Goal: Task Accomplishment & Management: Manage account settings

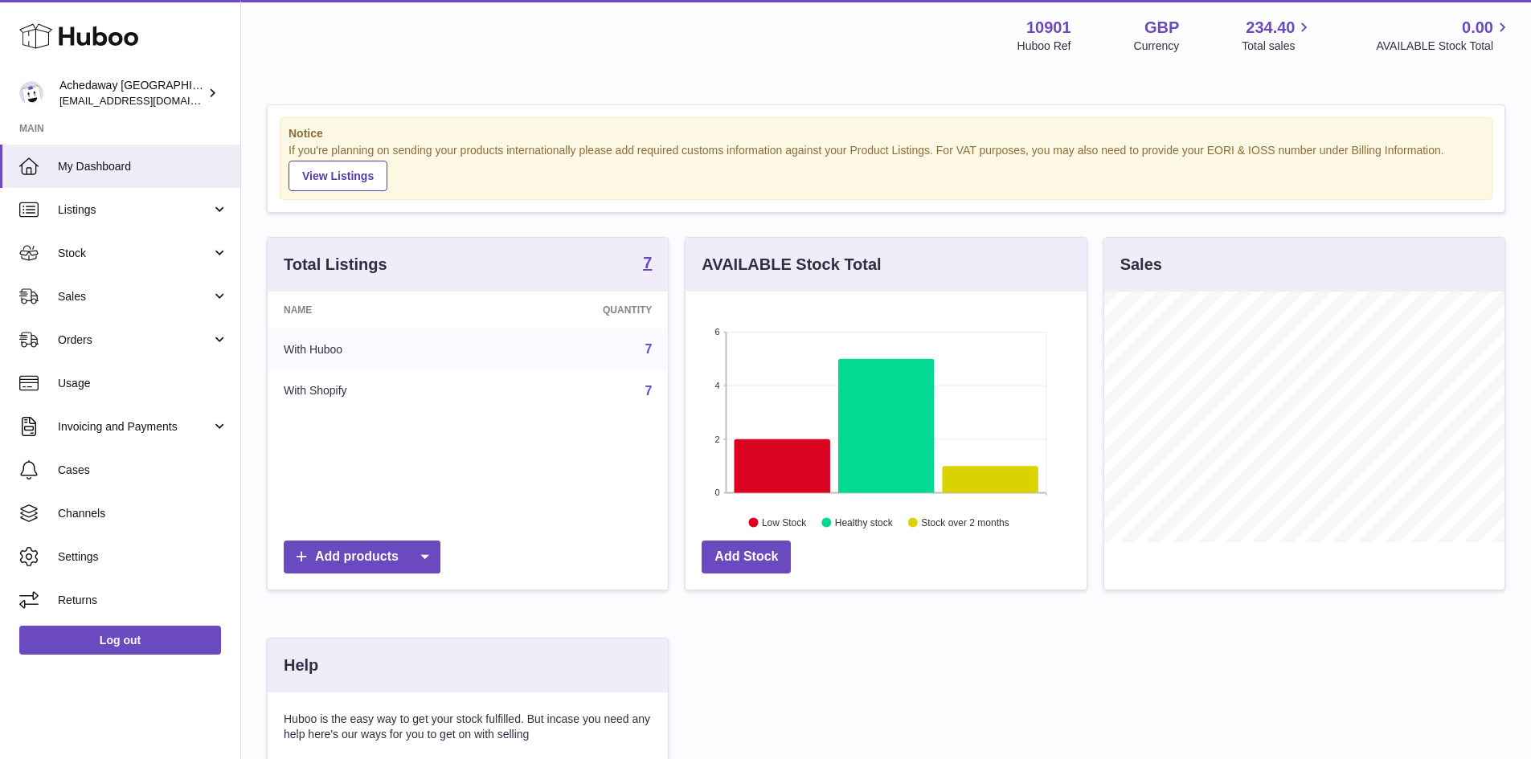
scroll to position [251, 401]
click at [115, 288] on link "Sales" at bounding box center [120, 296] width 240 height 43
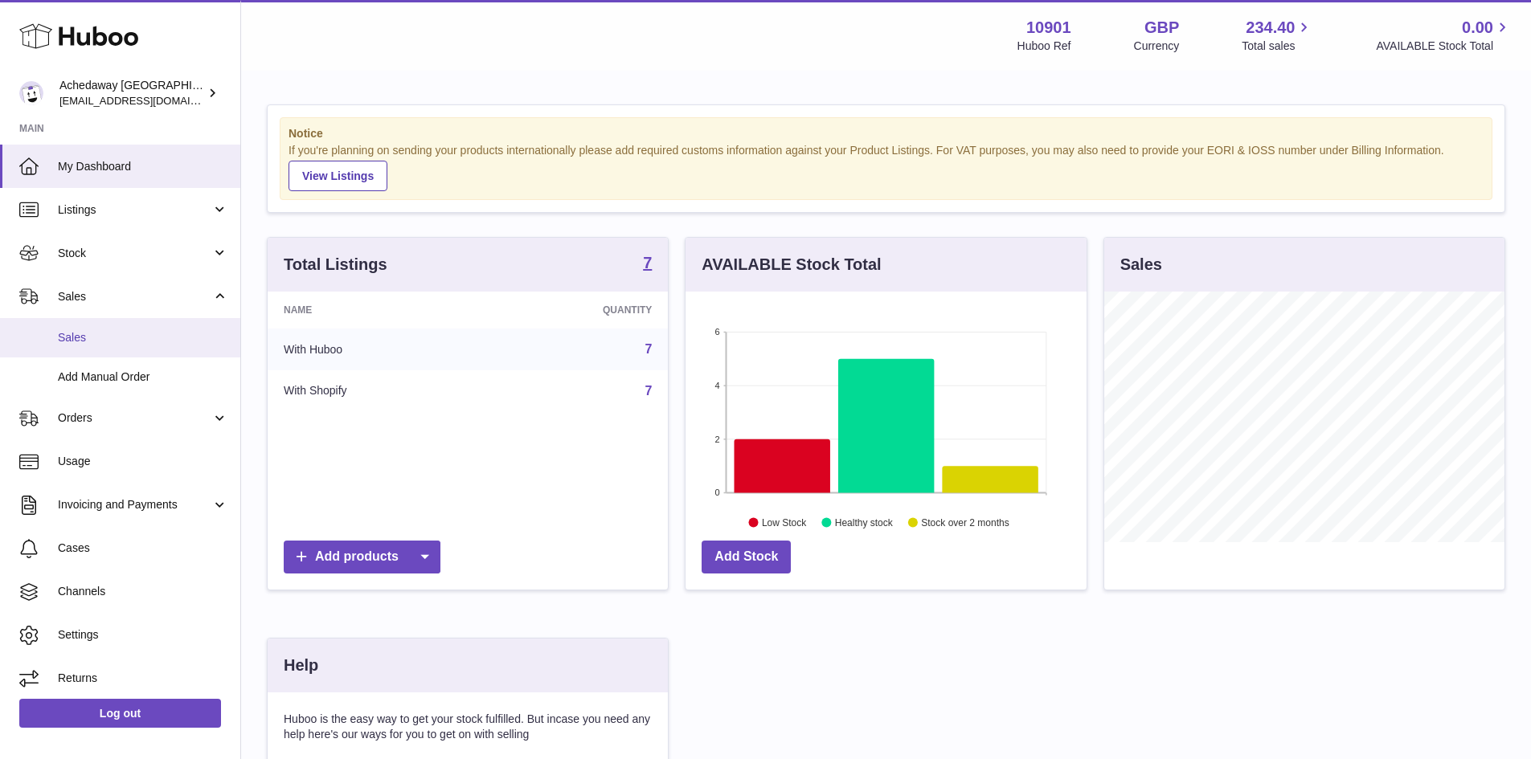
click at [129, 325] on link "Sales" at bounding box center [120, 337] width 240 height 39
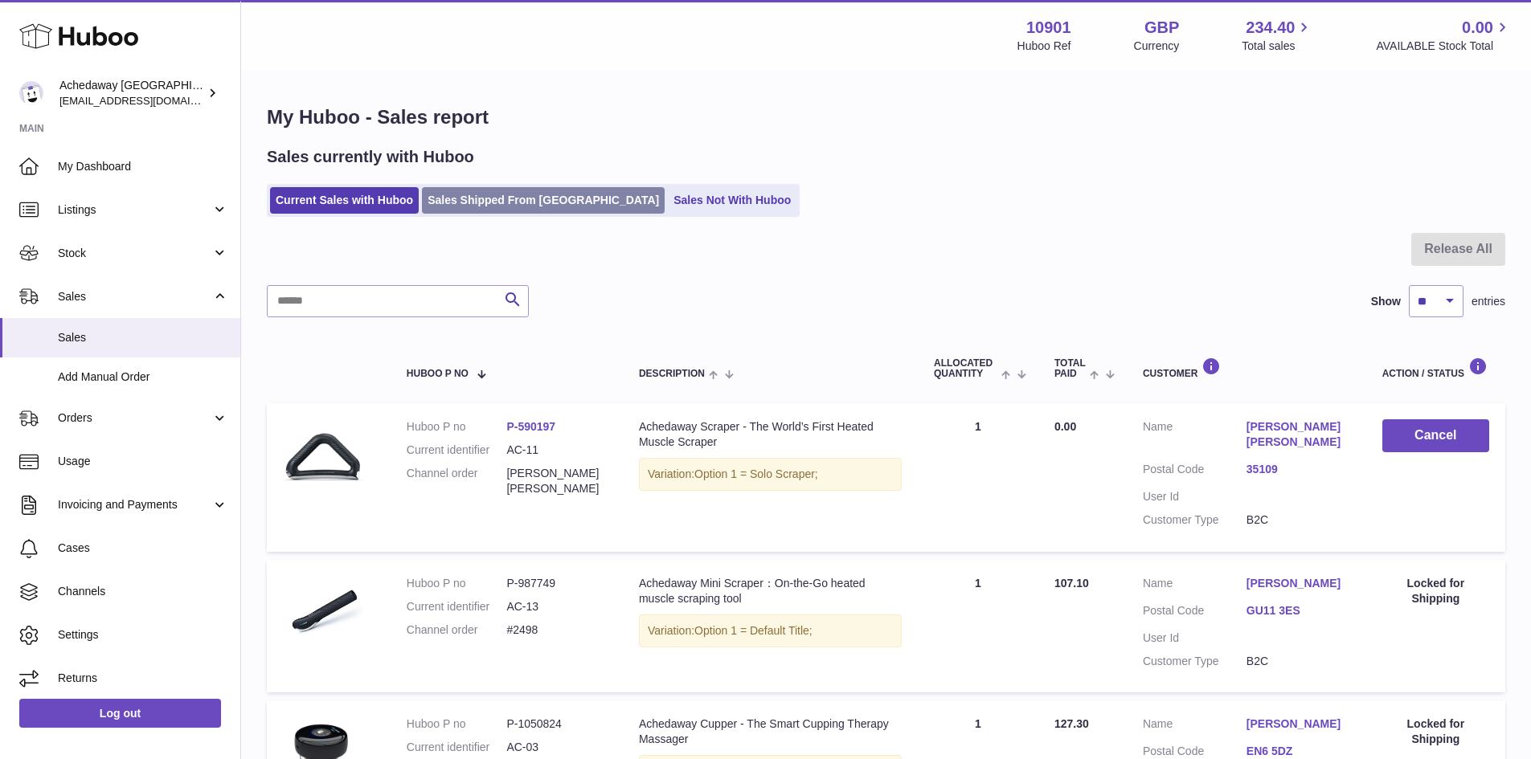
click at [576, 193] on link "Sales Shipped From [GEOGRAPHIC_DATA]" at bounding box center [543, 200] width 243 height 27
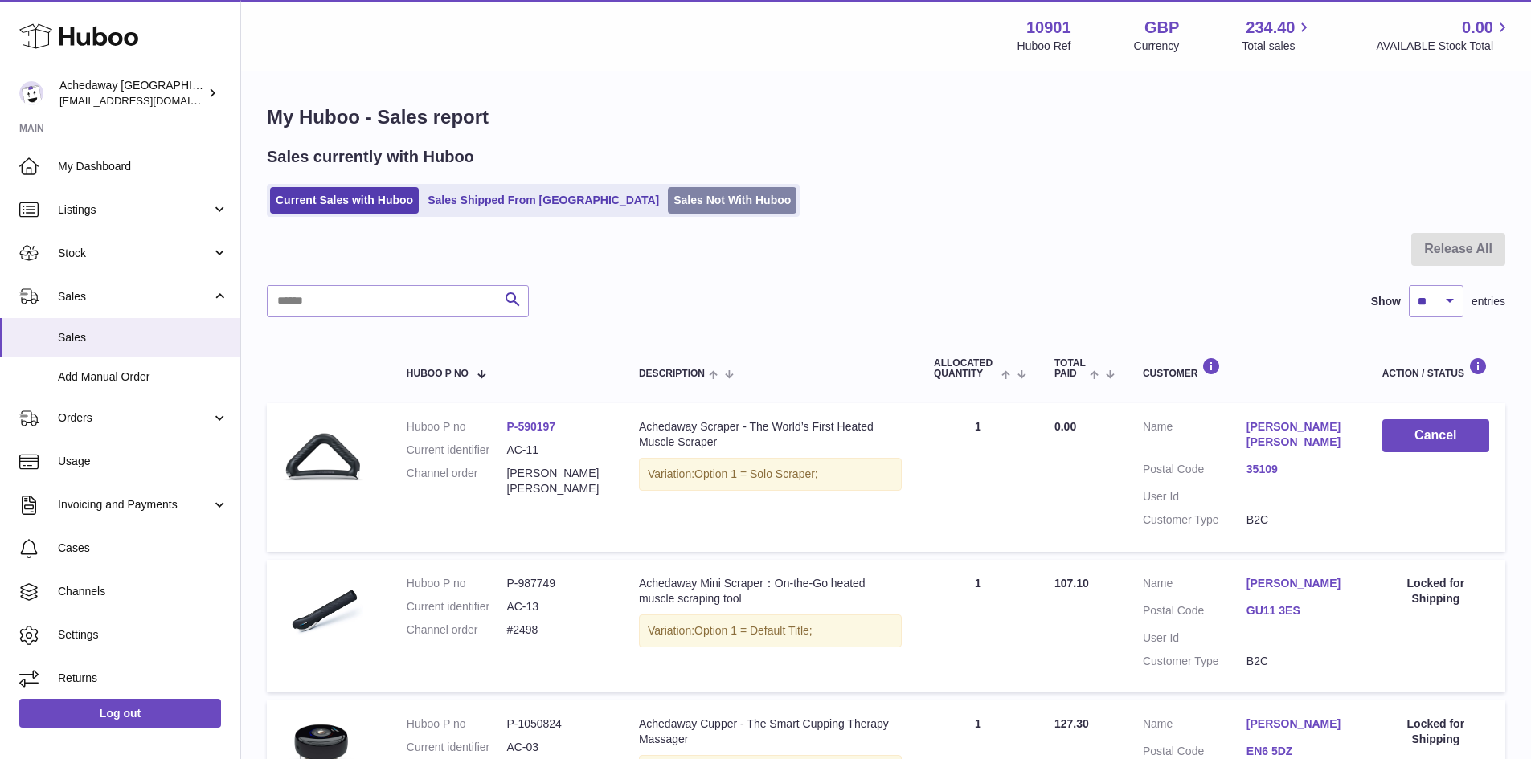
click at [668, 203] on link "Sales Not With Huboo" at bounding box center [732, 200] width 129 height 27
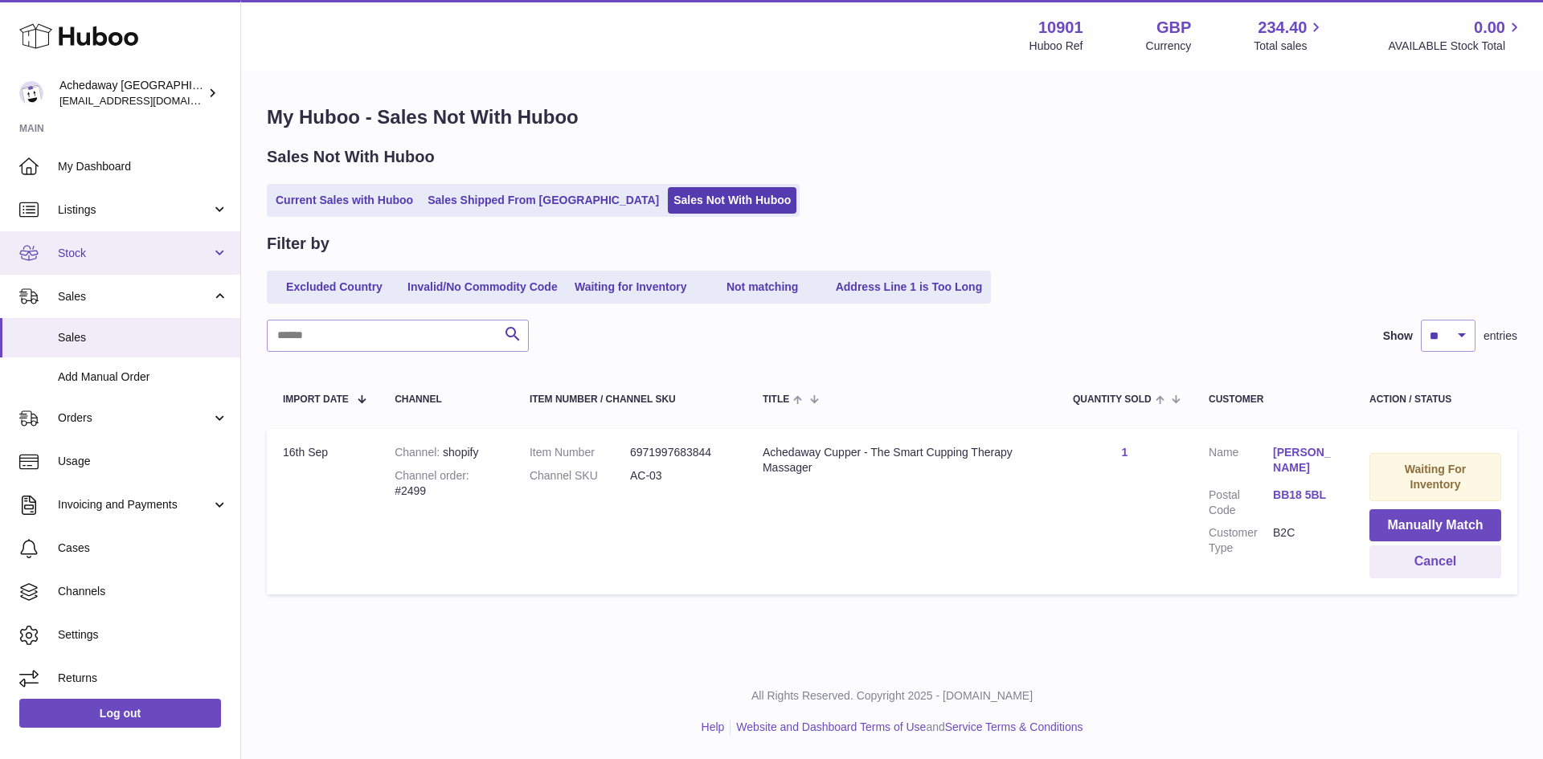
click at [139, 243] on link "Stock" at bounding box center [120, 252] width 240 height 43
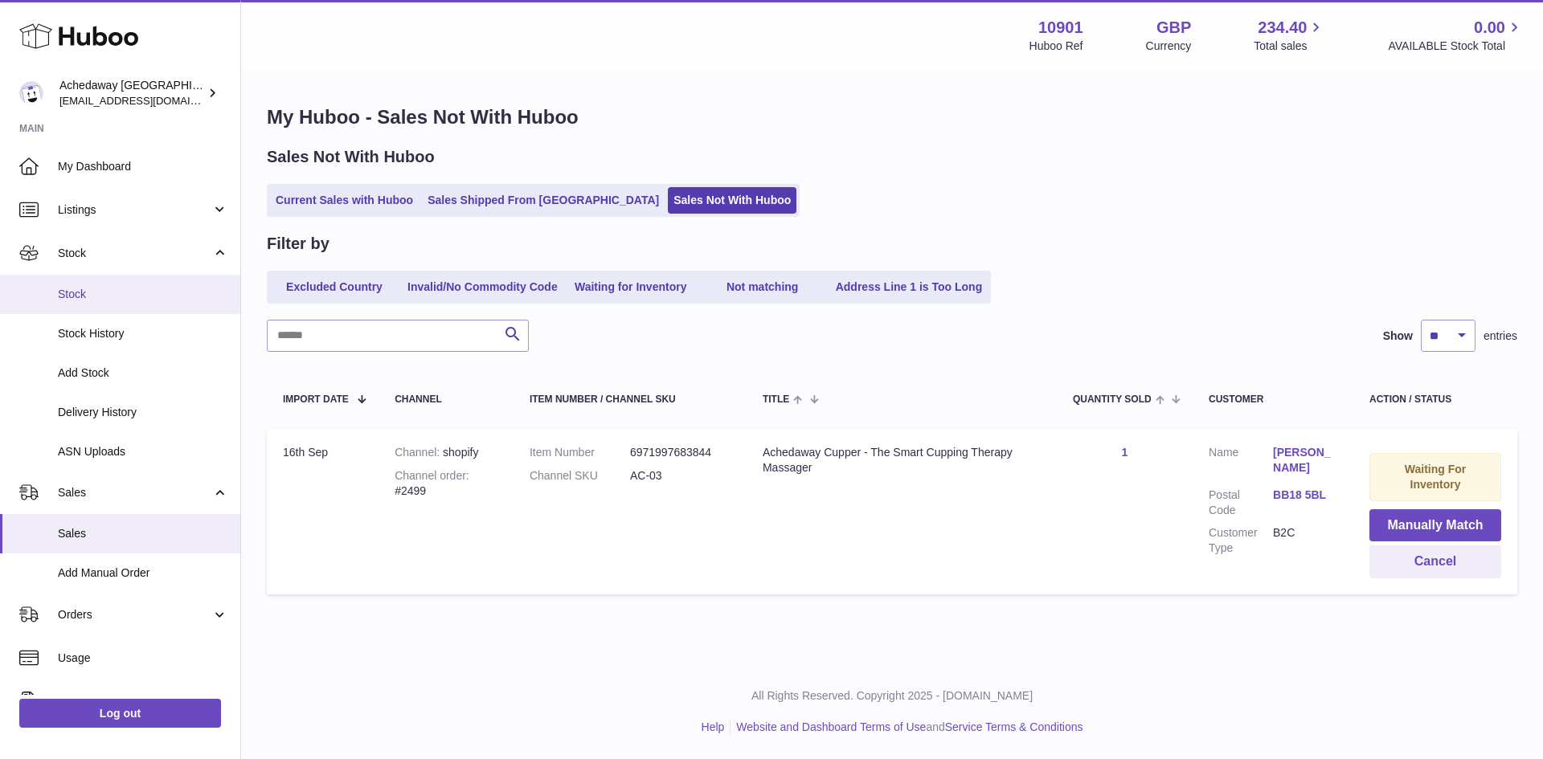
click at [155, 301] on span "Stock" at bounding box center [143, 294] width 170 height 15
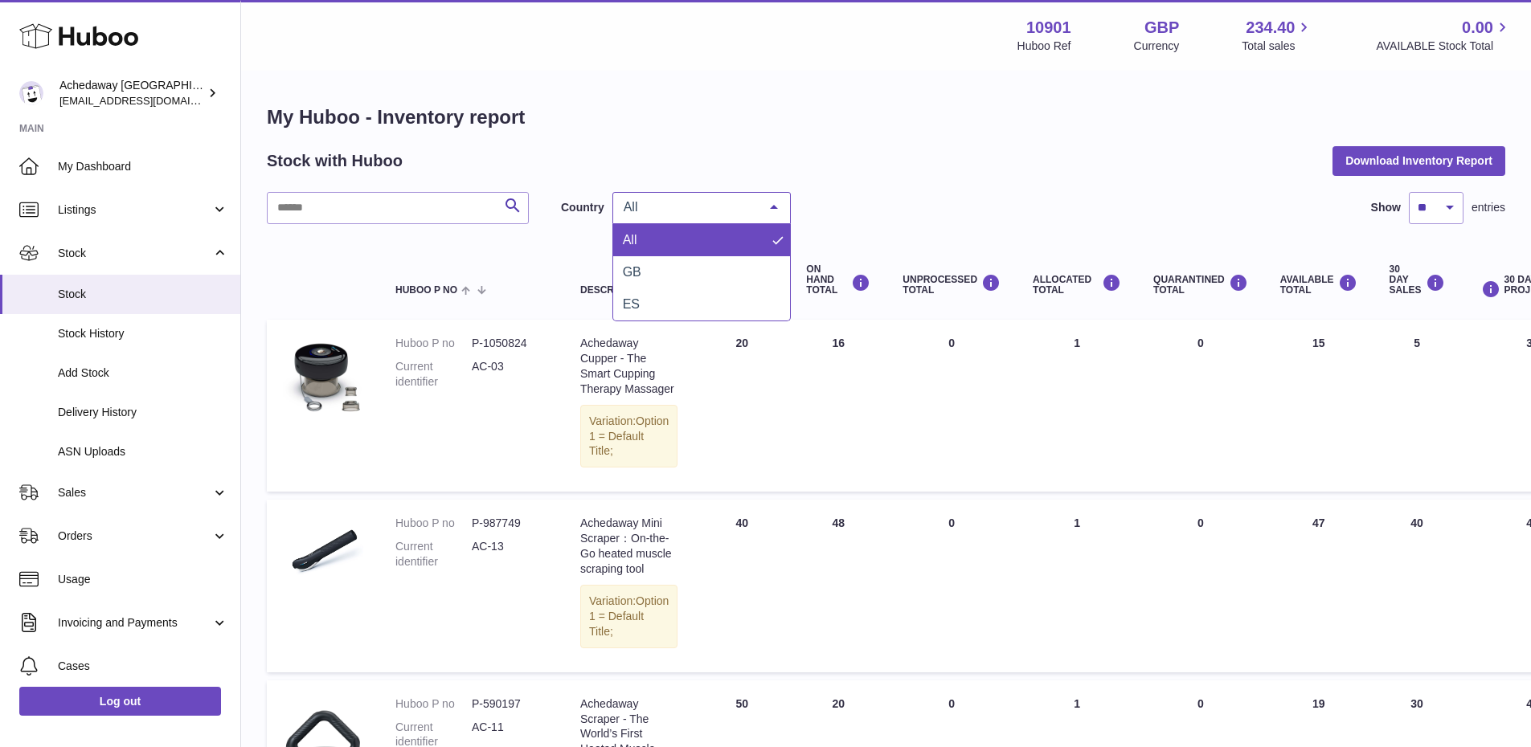
click at [681, 221] on div "All" at bounding box center [701, 208] width 178 height 32
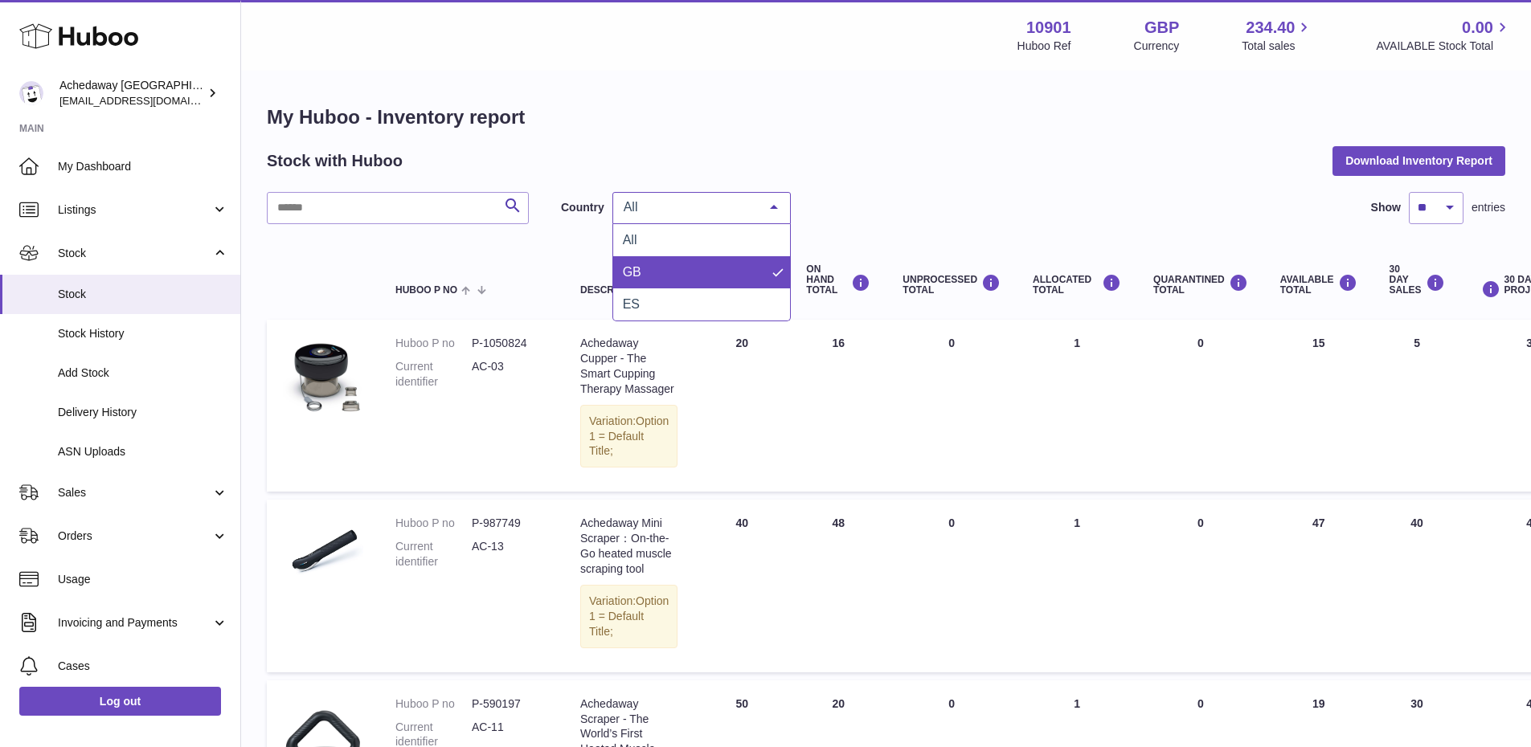
click at [646, 280] on span "GB" at bounding box center [701, 272] width 177 height 32
drag, startPoint x: 710, startPoint y: 333, endPoint x: 880, endPoint y: 331, distance: 170.4
click at [880, 331] on tr "Huboo P no P-1050824 Current identifier AC-03 Description Achedaway Cupper - Th…" at bounding box center [1015, 406] width 1497 height 172
click at [759, 374] on td "DUE IN Total 20" at bounding box center [742, 406] width 96 height 172
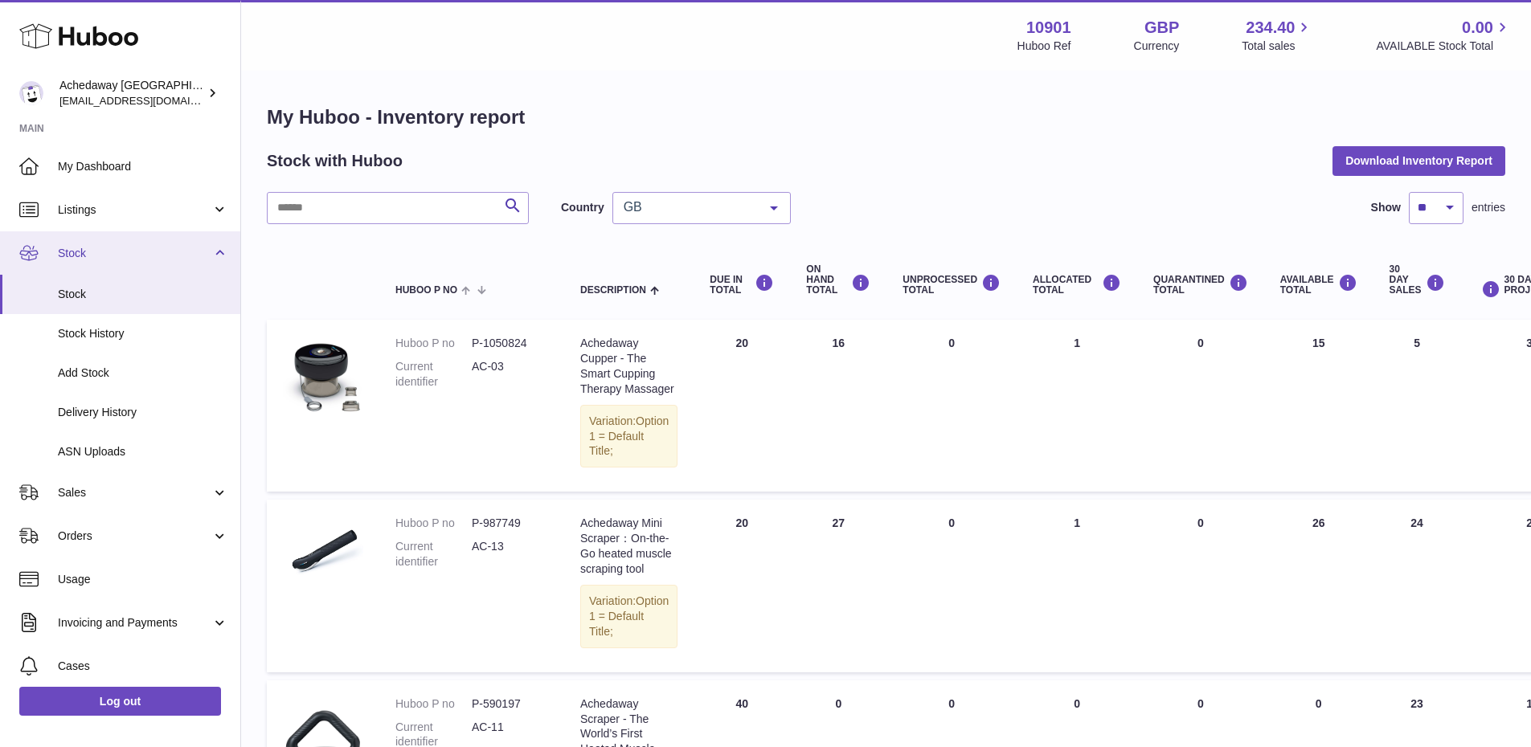
click at [113, 256] on span "Stock" at bounding box center [135, 253] width 154 height 15
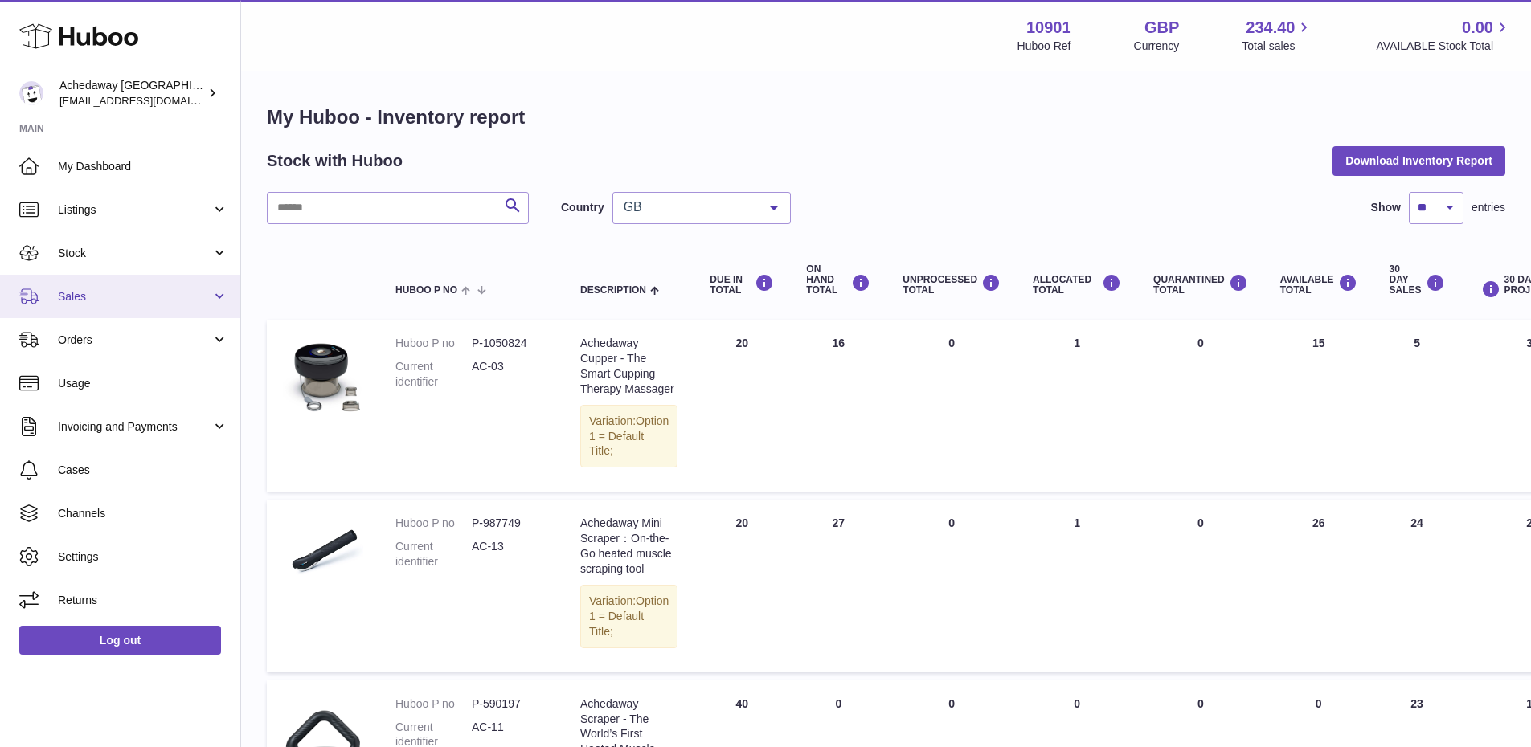
click at [125, 293] on span "Sales" at bounding box center [135, 296] width 154 height 15
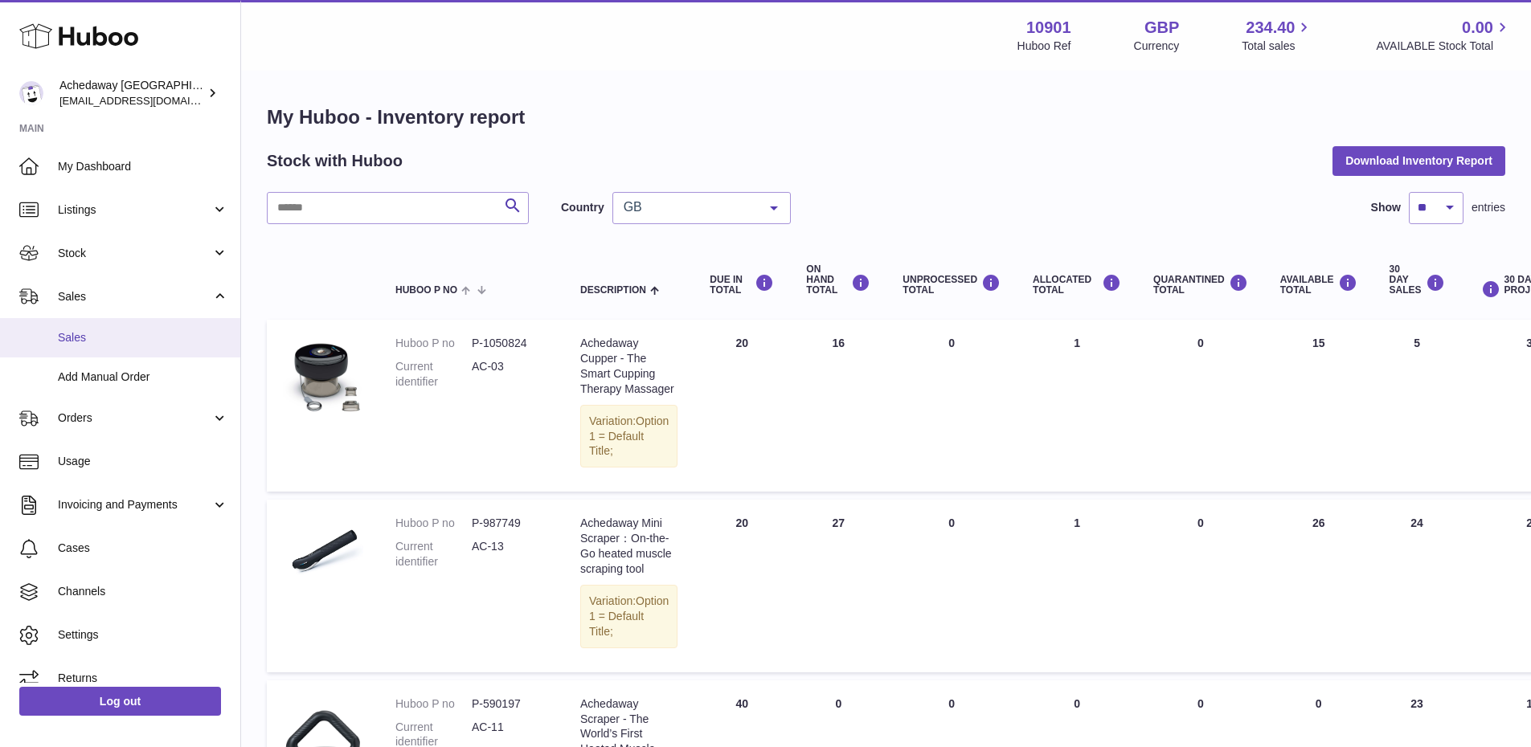
click at [141, 332] on span "Sales" at bounding box center [143, 337] width 170 height 15
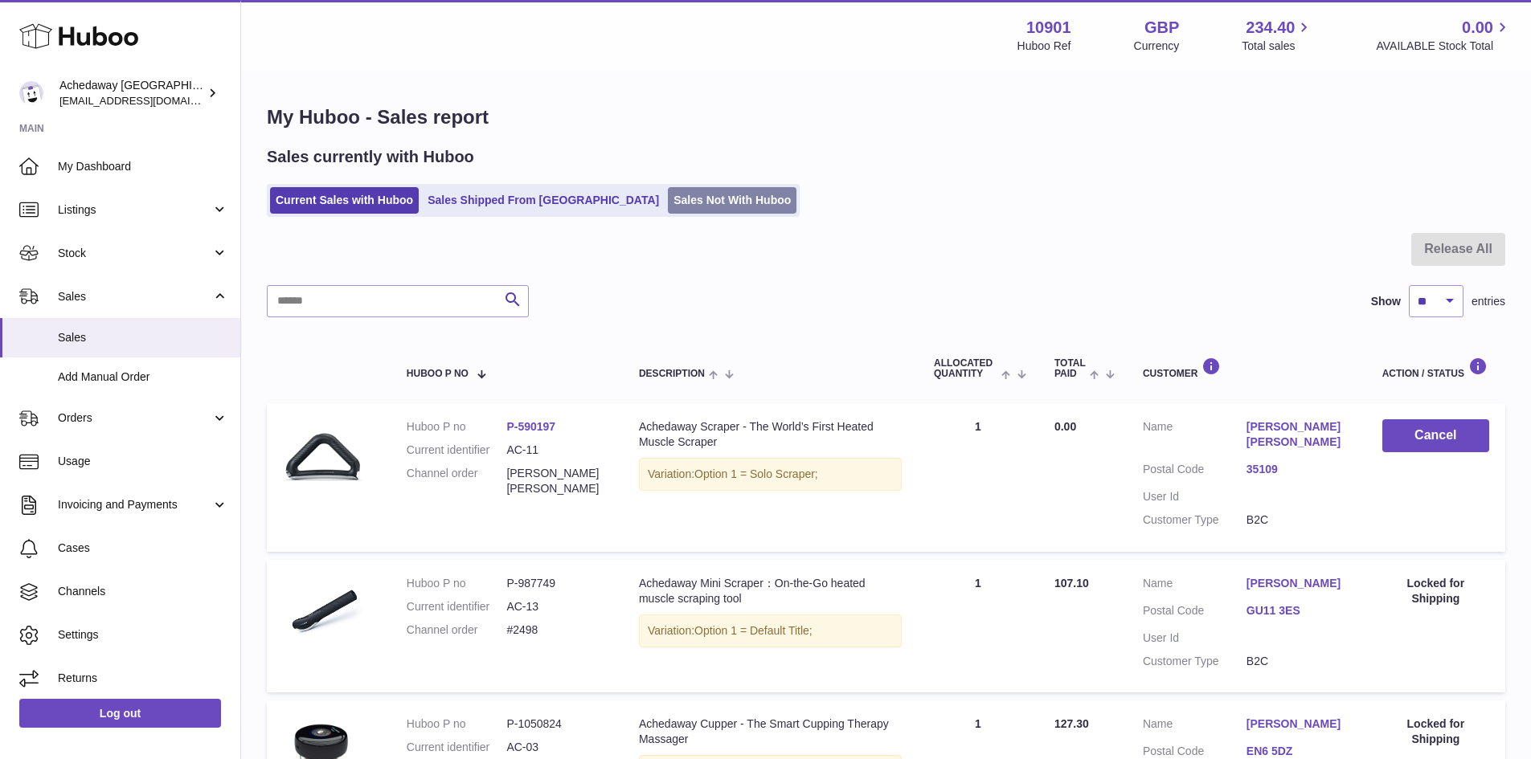
click at [668, 205] on link "Sales Not With Huboo" at bounding box center [732, 200] width 129 height 27
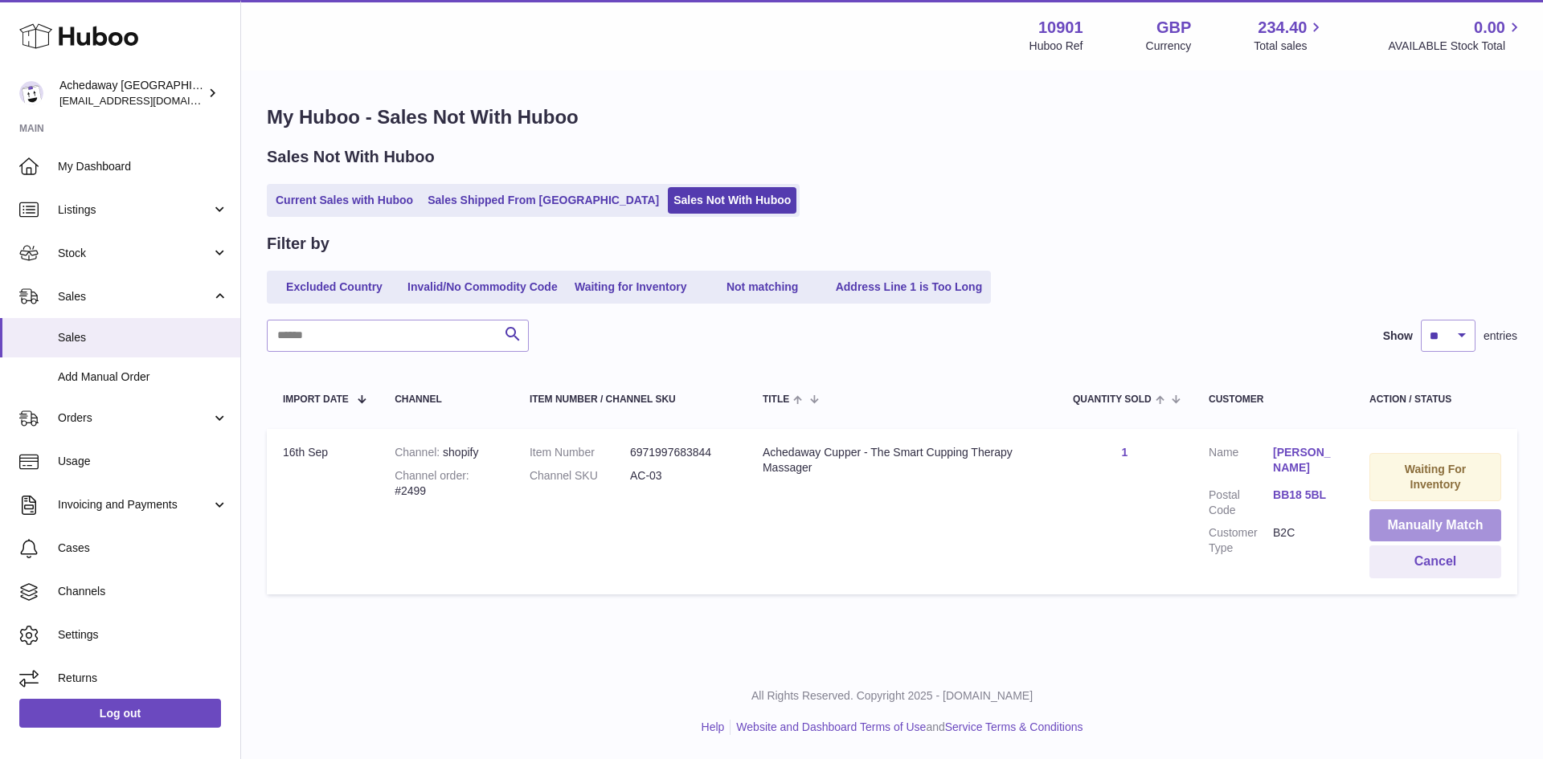
click at [1463, 520] on button "Manually Match" at bounding box center [1435, 526] width 132 height 33
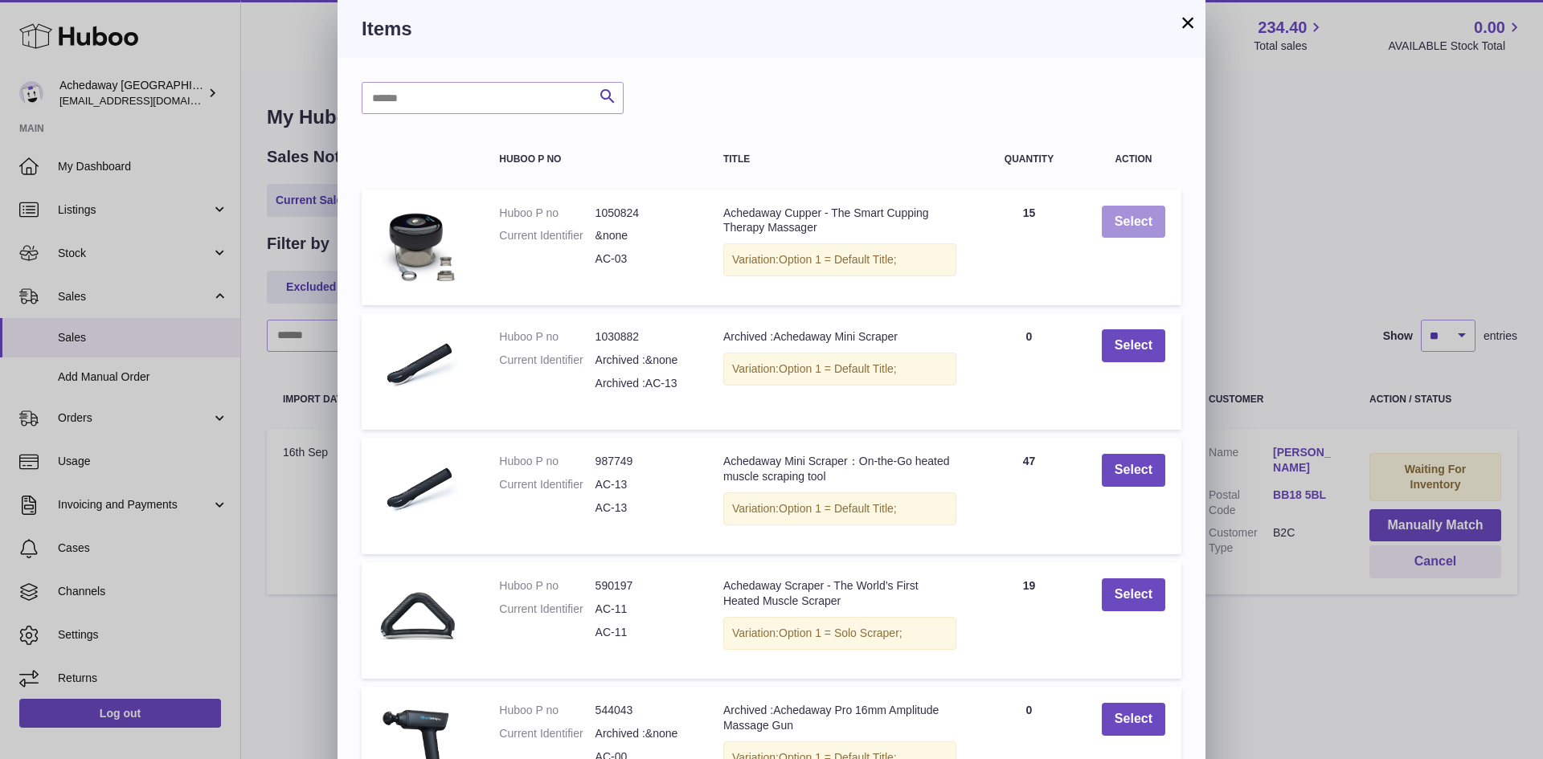
click at [1126, 227] on button "Select" at bounding box center [1133, 222] width 63 height 33
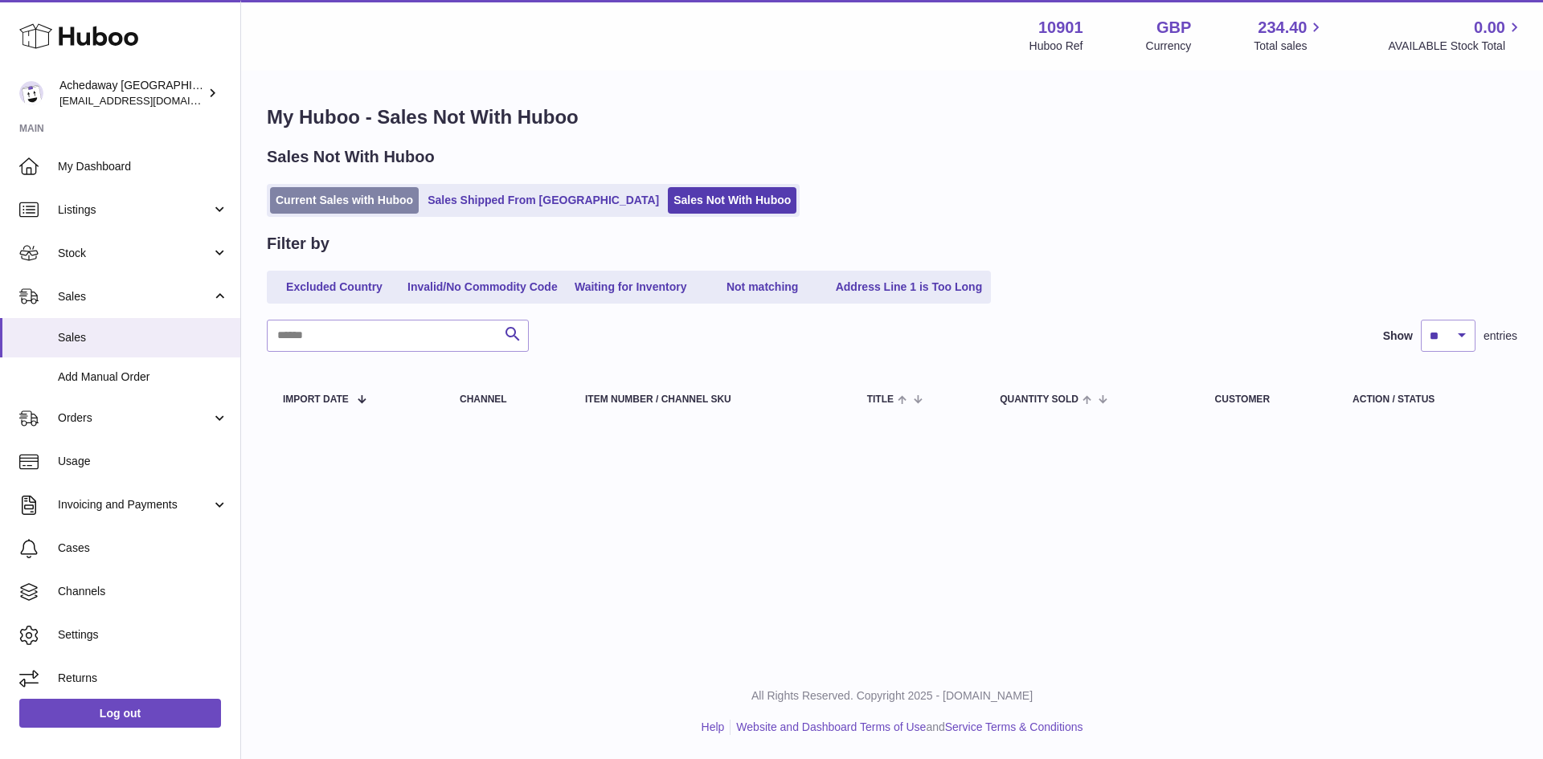
click at [342, 198] on link "Current Sales with Huboo" at bounding box center [344, 200] width 149 height 27
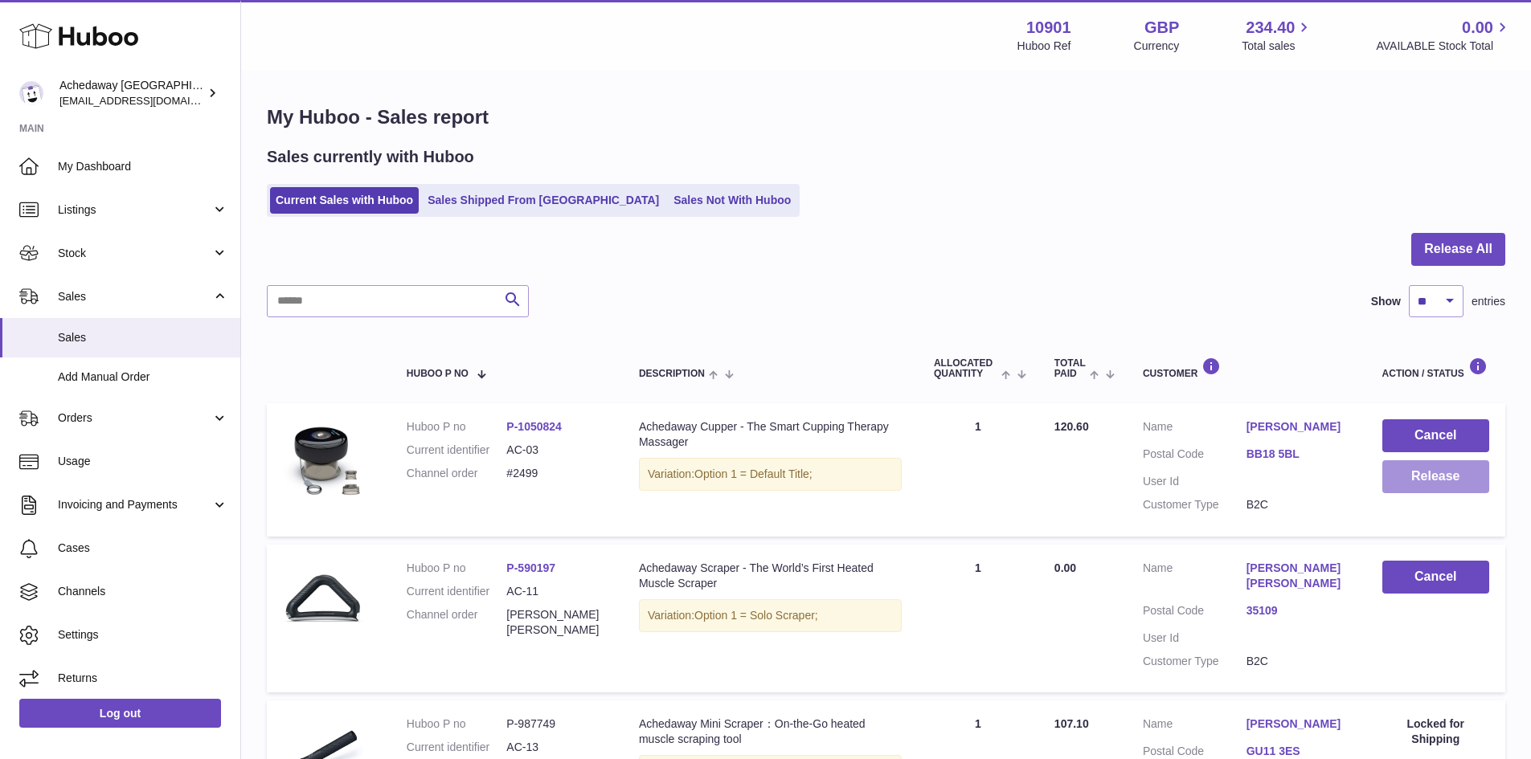
click at [1398, 474] on button "Release" at bounding box center [1435, 477] width 107 height 33
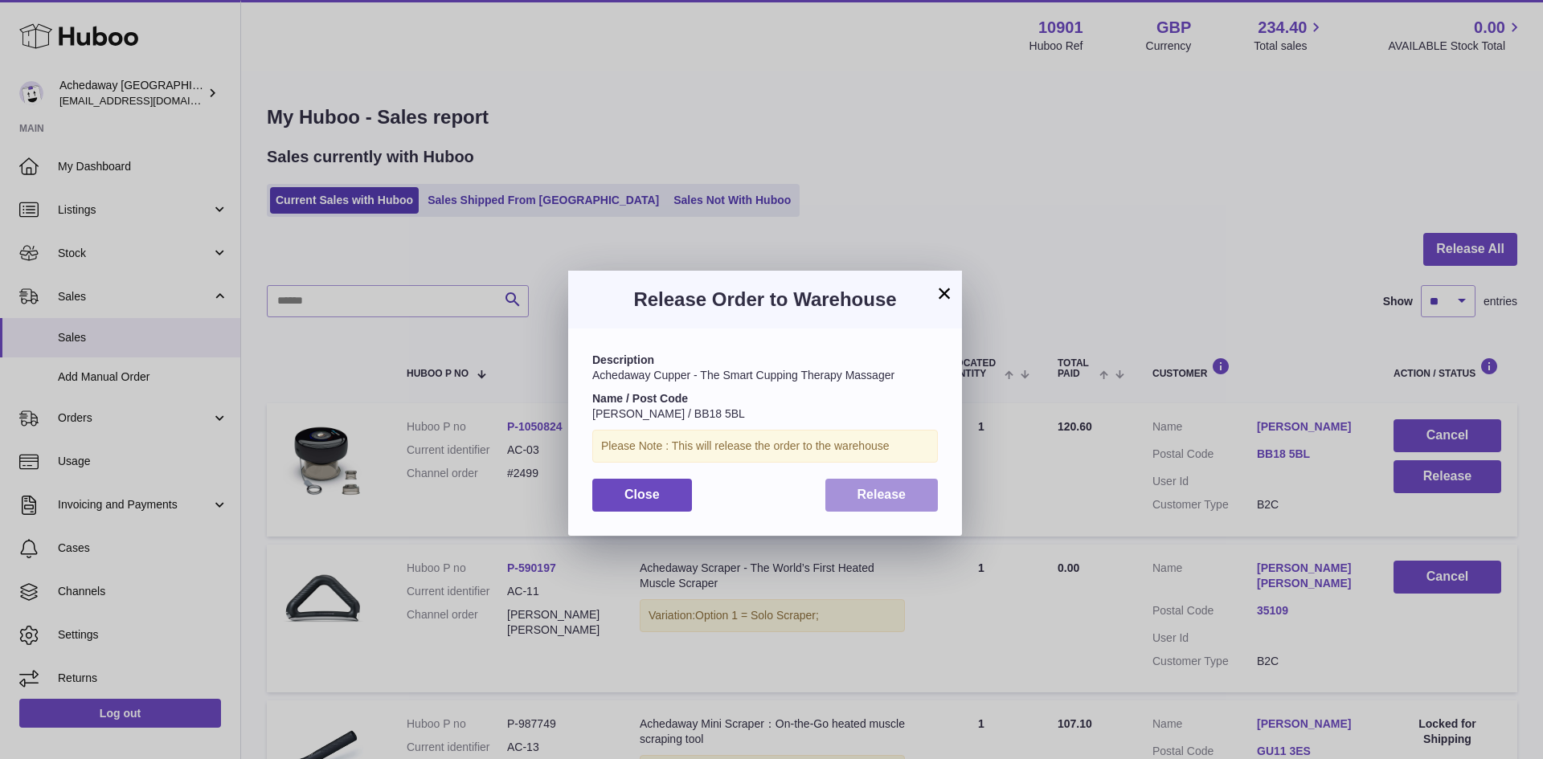
click at [880, 496] on span "Release" at bounding box center [882, 495] width 49 height 14
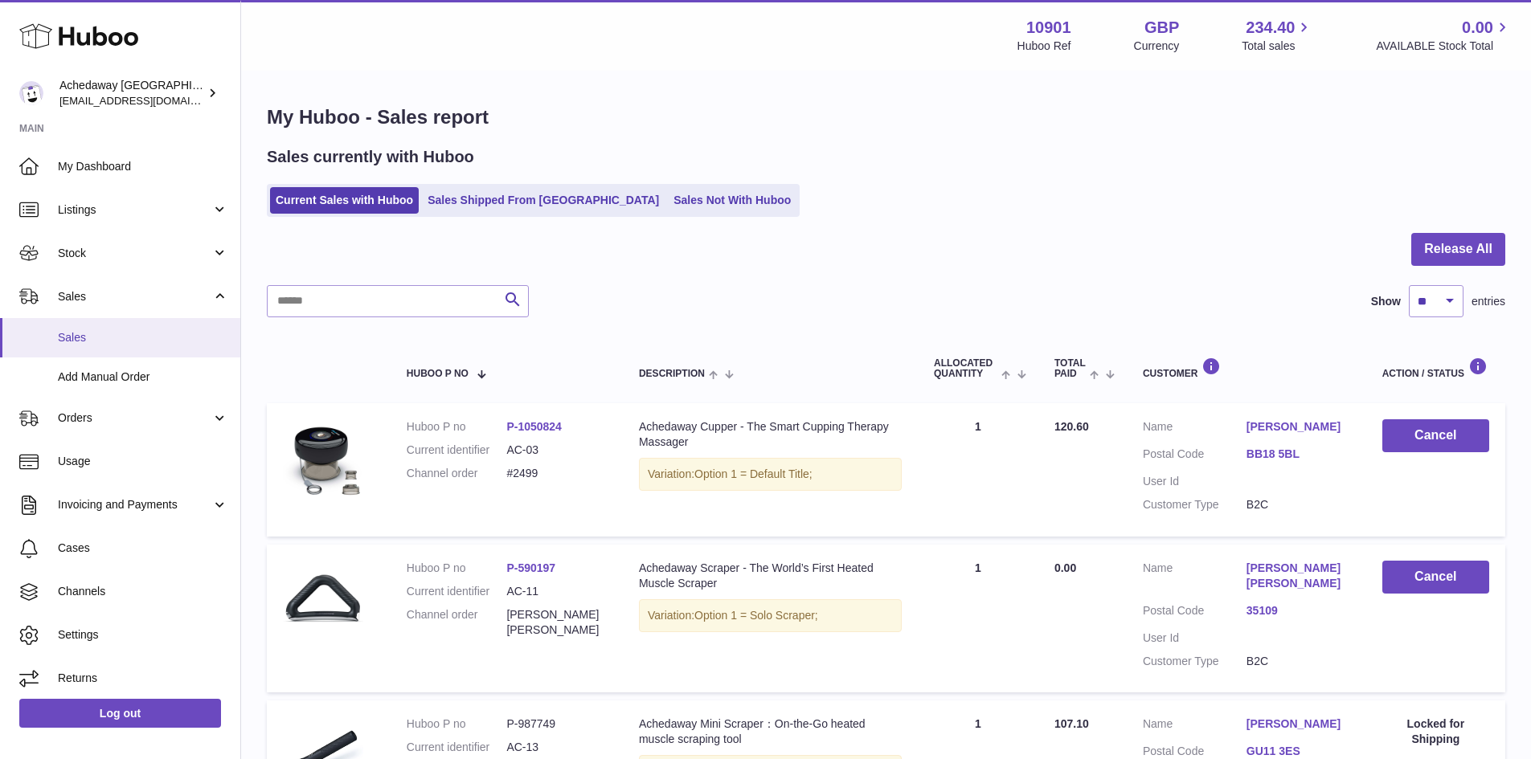
click at [76, 336] on span "Sales" at bounding box center [143, 337] width 170 height 15
click at [63, 321] on link "Sales" at bounding box center [120, 337] width 240 height 39
